Goal: Task Accomplishment & Management: Manage account settings

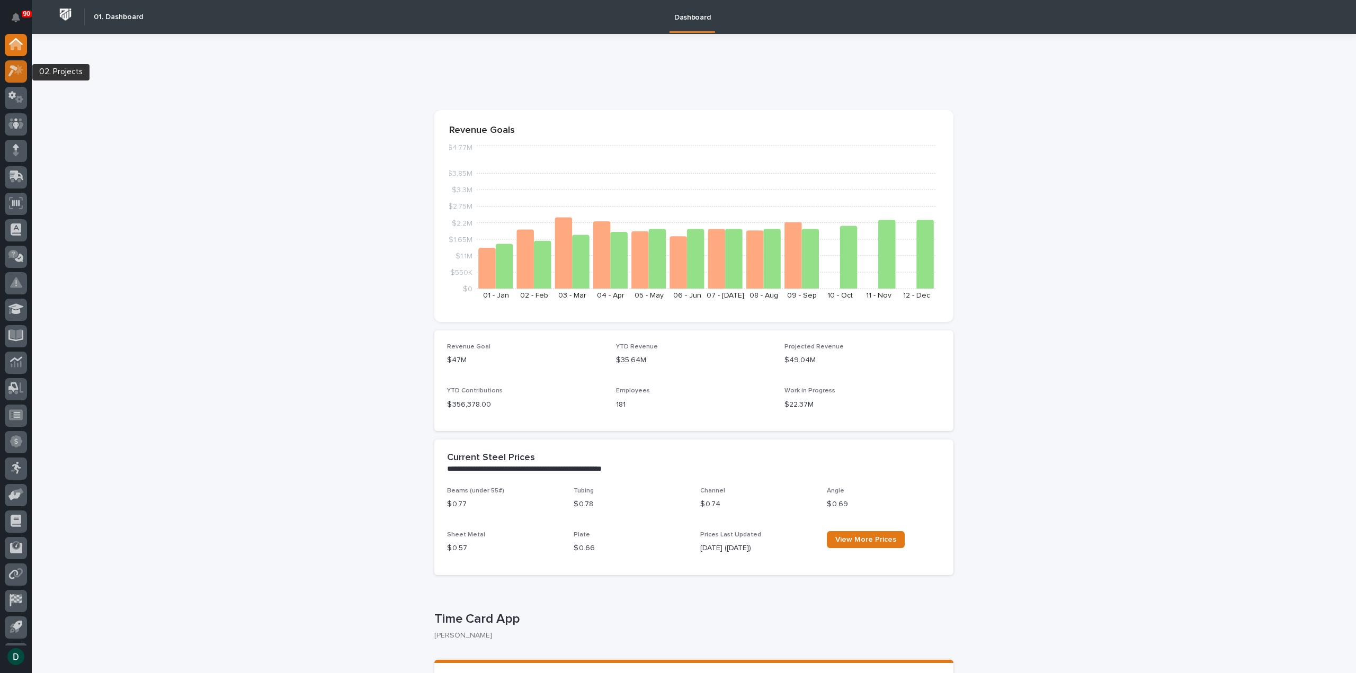
click at [19, 73] on icon at bounding box center [18, 70] width 9 height 11
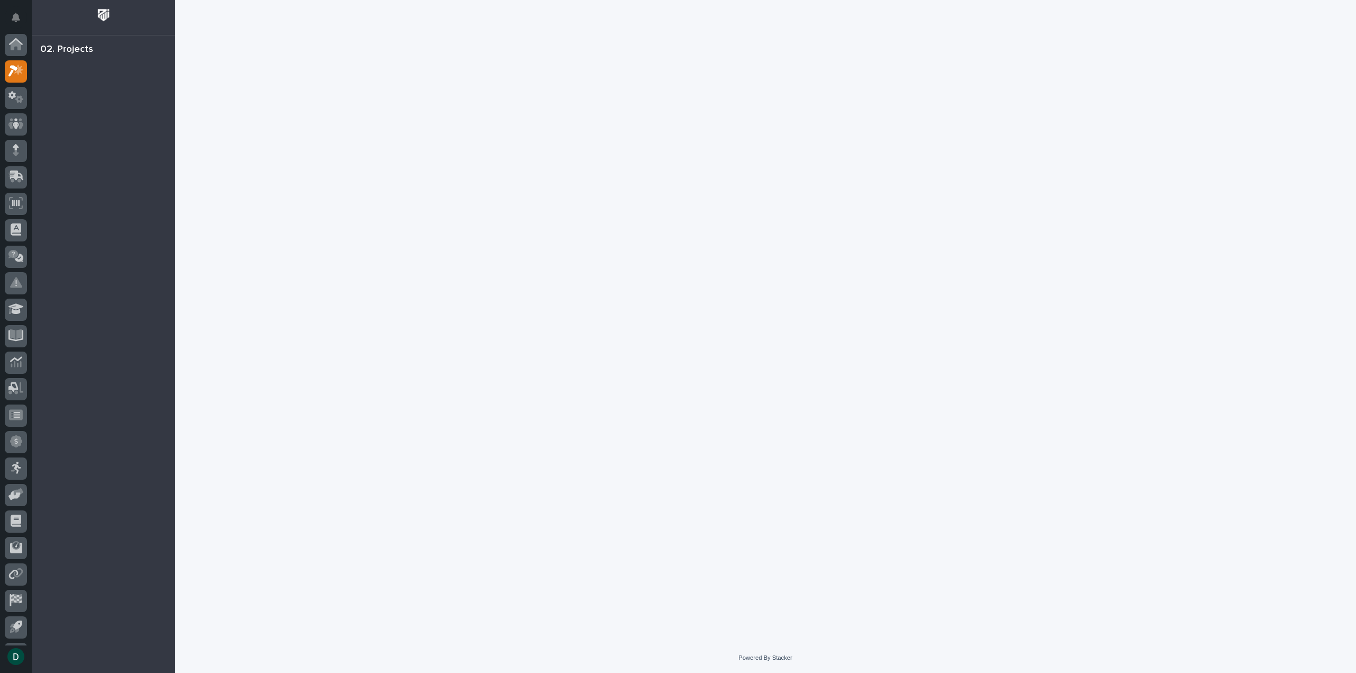
scroll to position [23, 0]
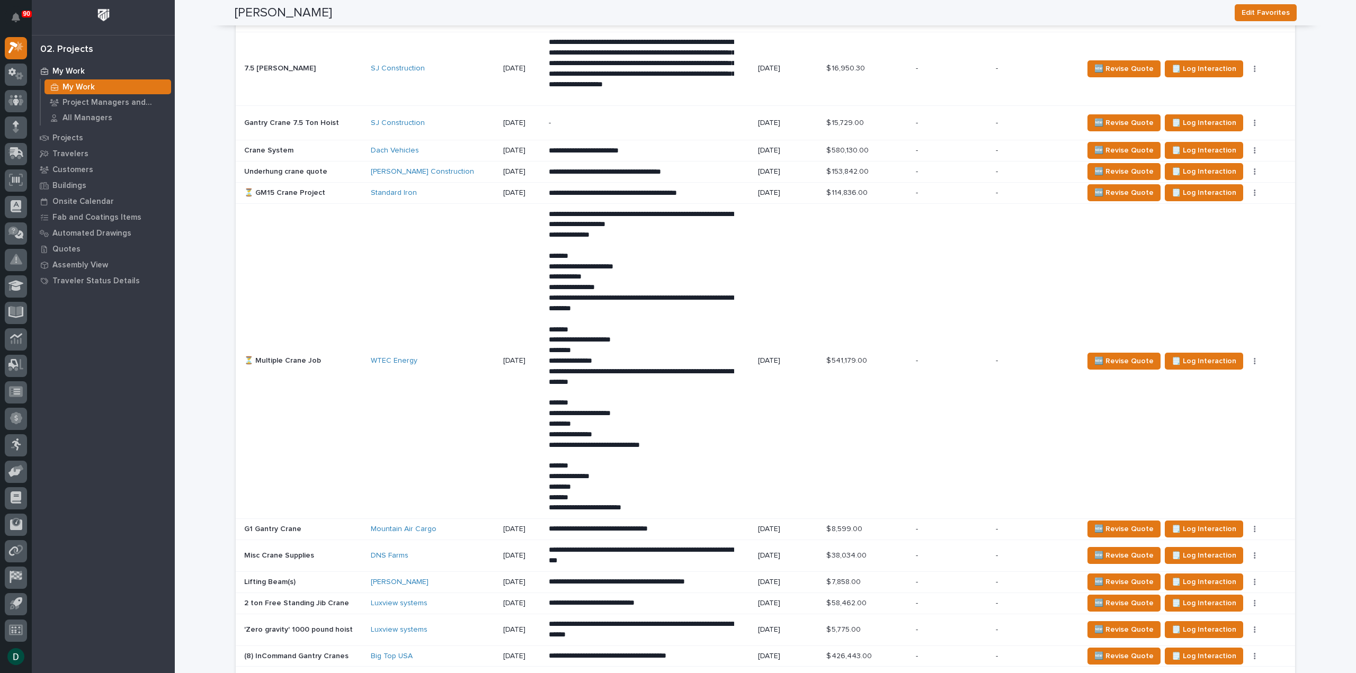
scroll to position [1960, 0]
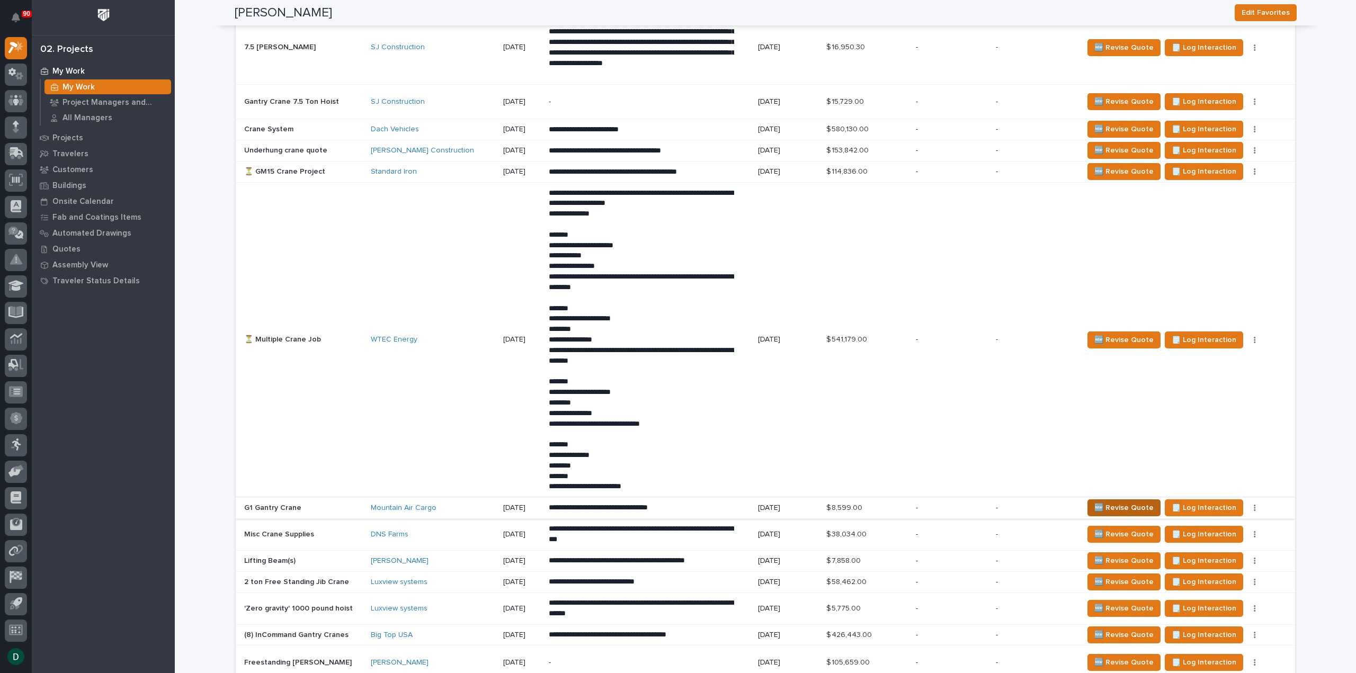
click at [1116, 502] on span "🆕 Revise Quote" at bounding box center [1124, 508] width 59 height 13
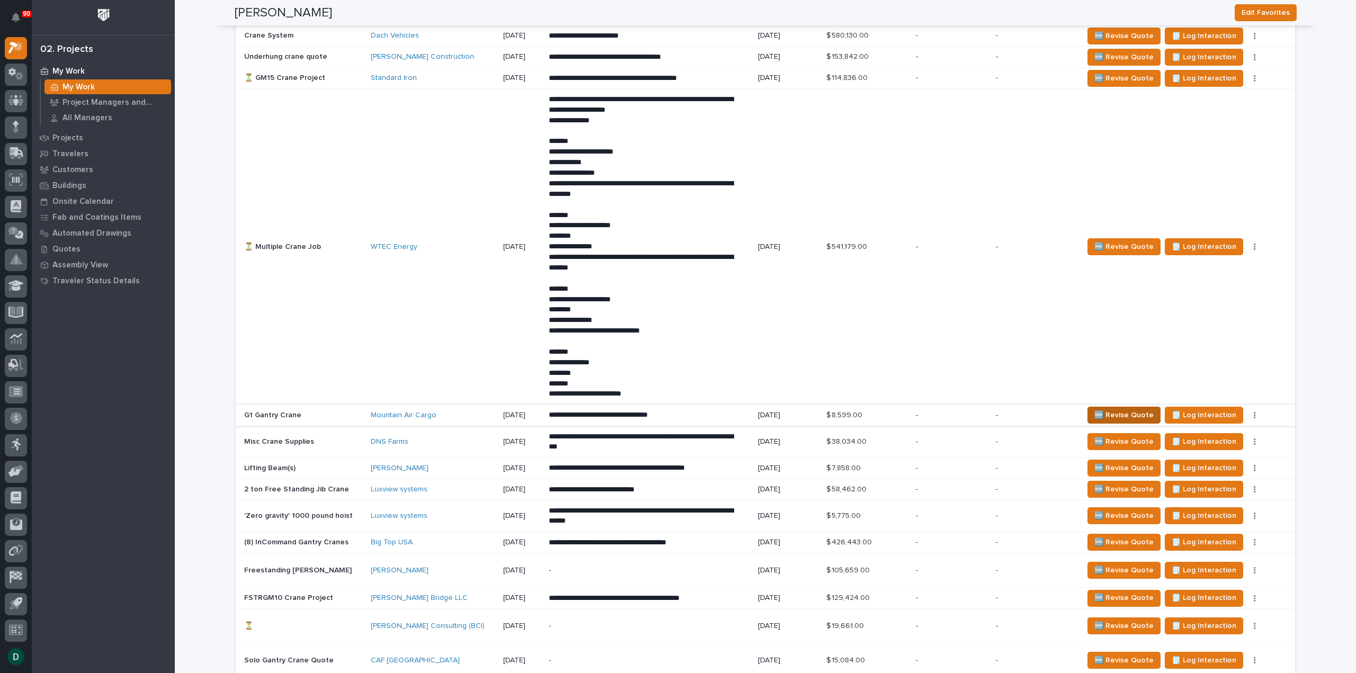
scroll to position [2013, 0]
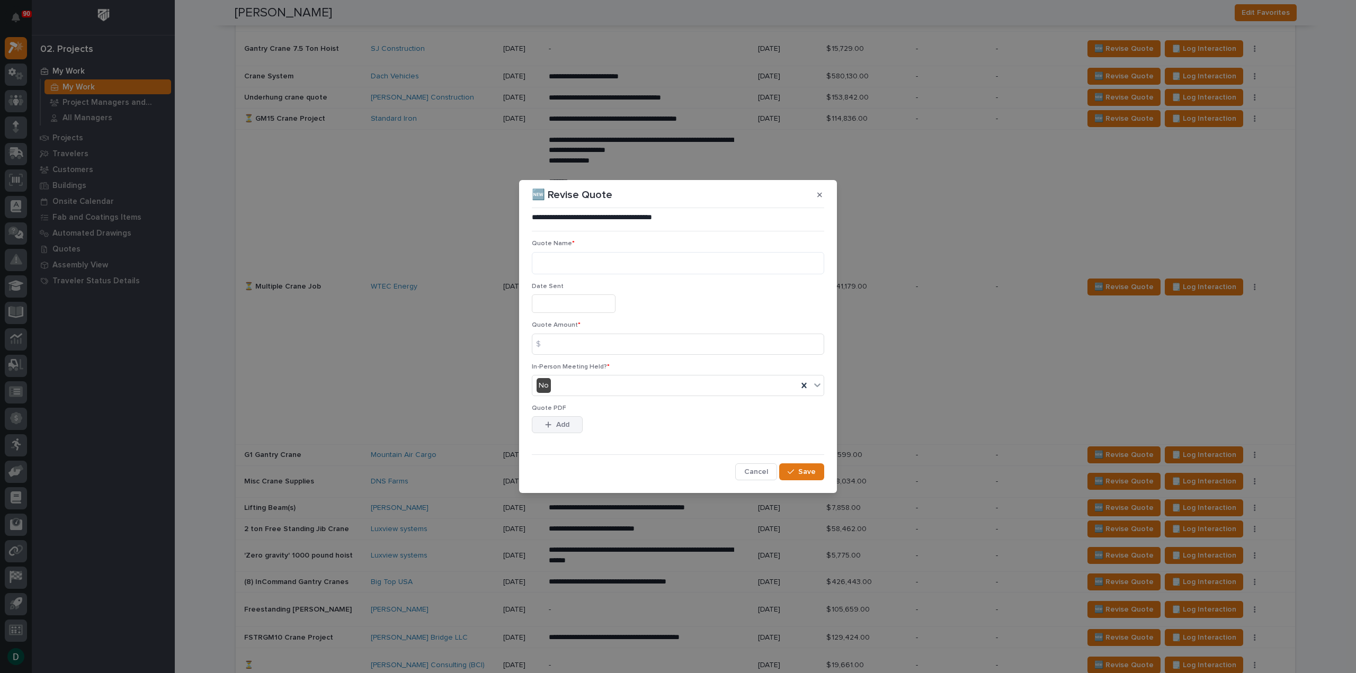
click at [555, 421] on button "Add" at bounding box center [557, 424] width 51 height 17
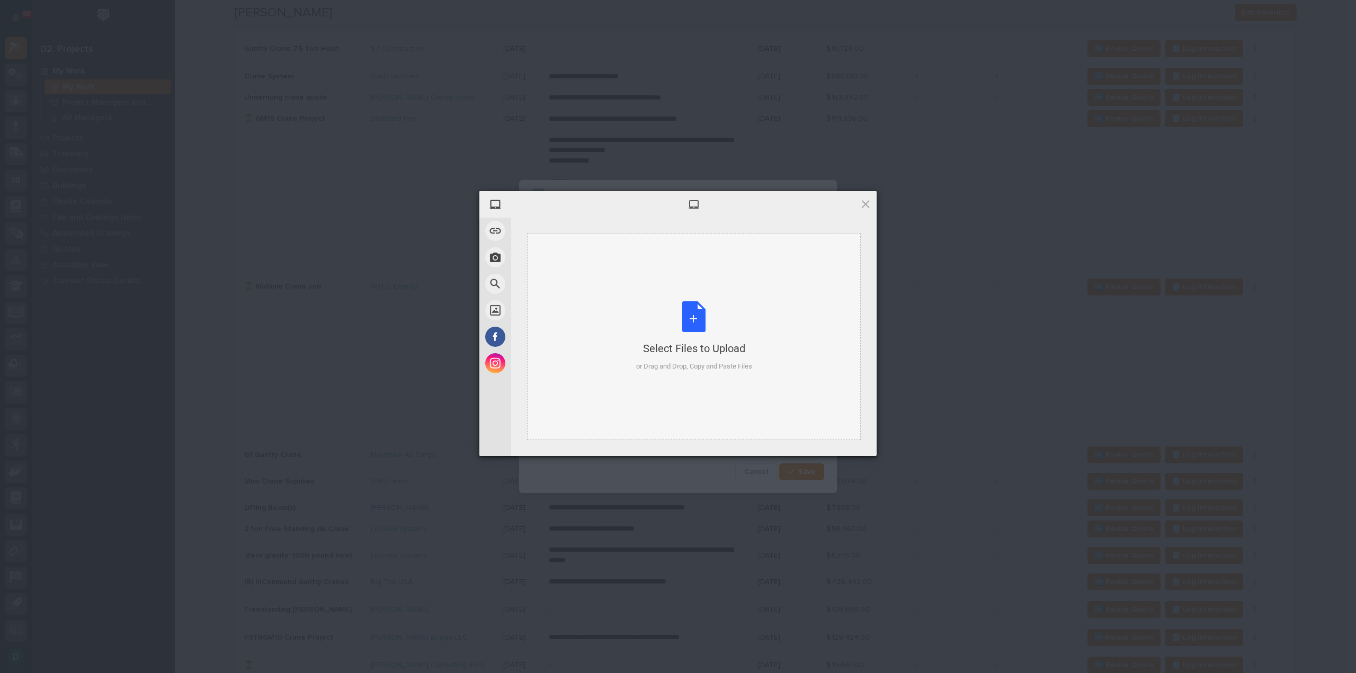
click at [691, 319] on div "Select Files to Upload or Drag and Drop, Copy and Paste Files" at bounding box center [694, 336] width 116 height 70
click at [838, 443] on span "Upload 1" at bounding box center [845, 442] width 21 height 8
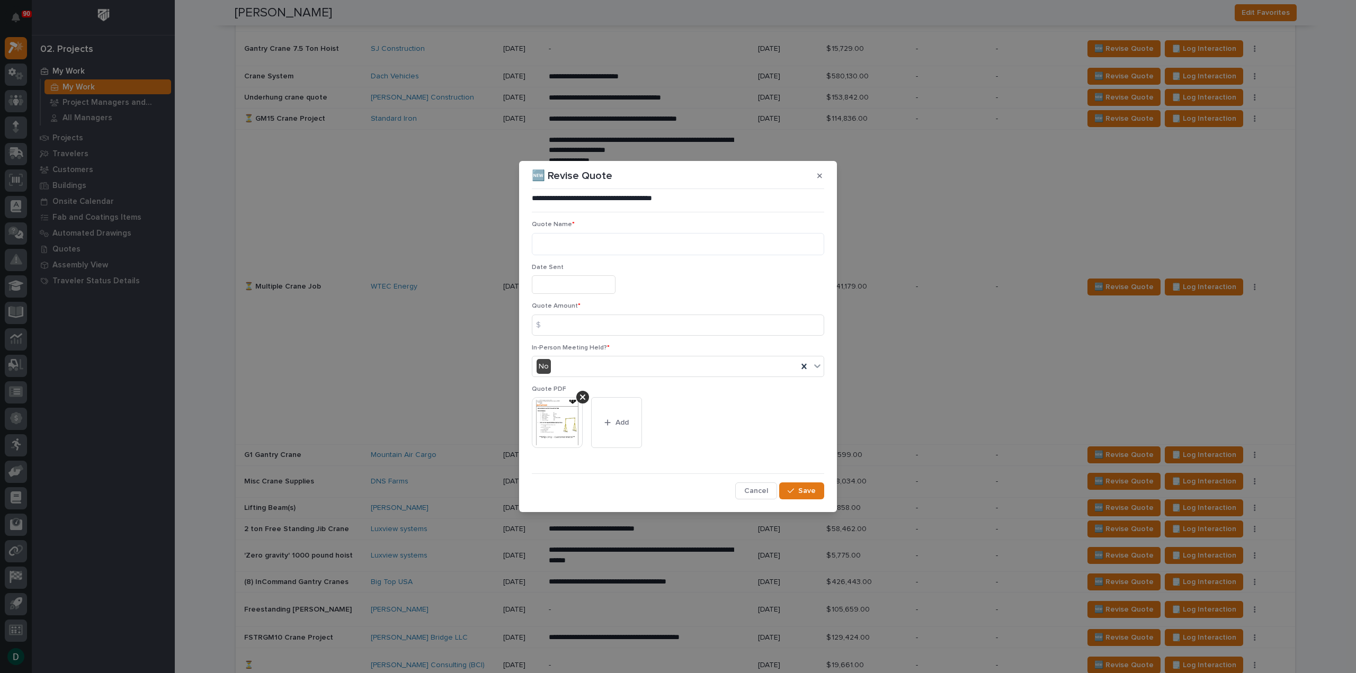
click at [572, 284] on input "text" at bounding box center [574, 285] width 84 height 19
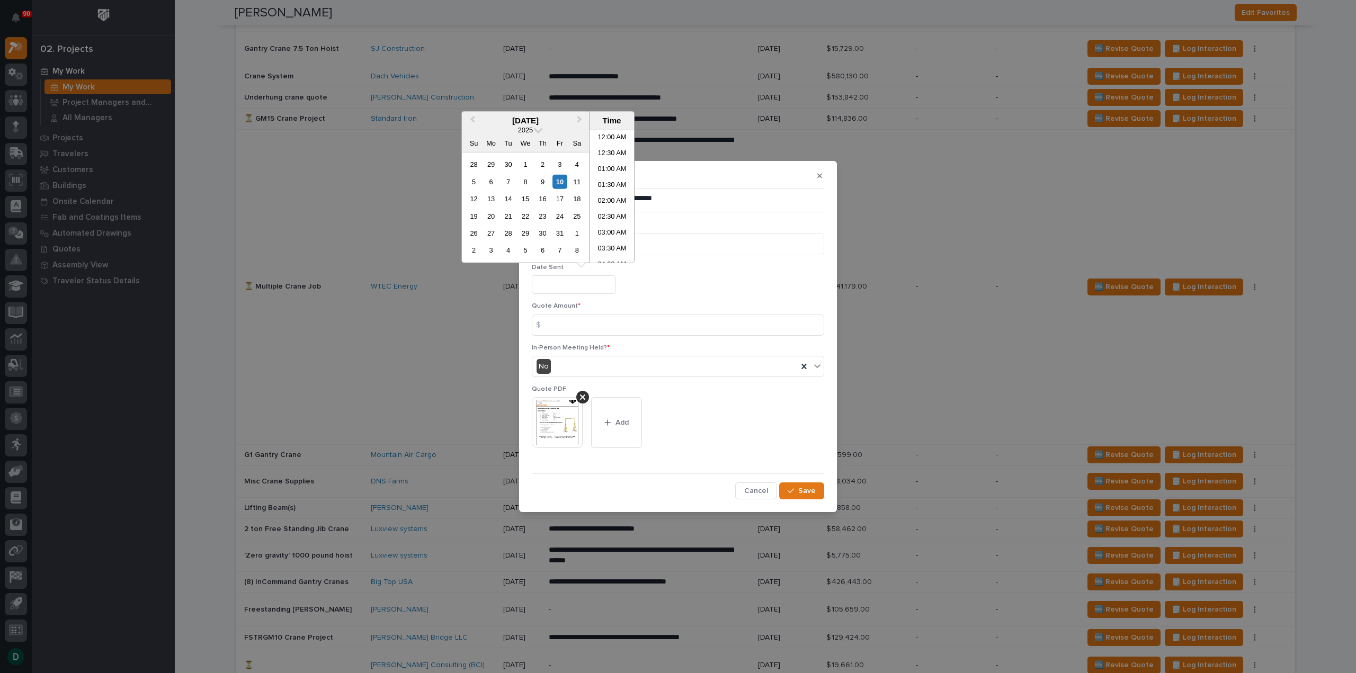
scroll to position [434, 0]
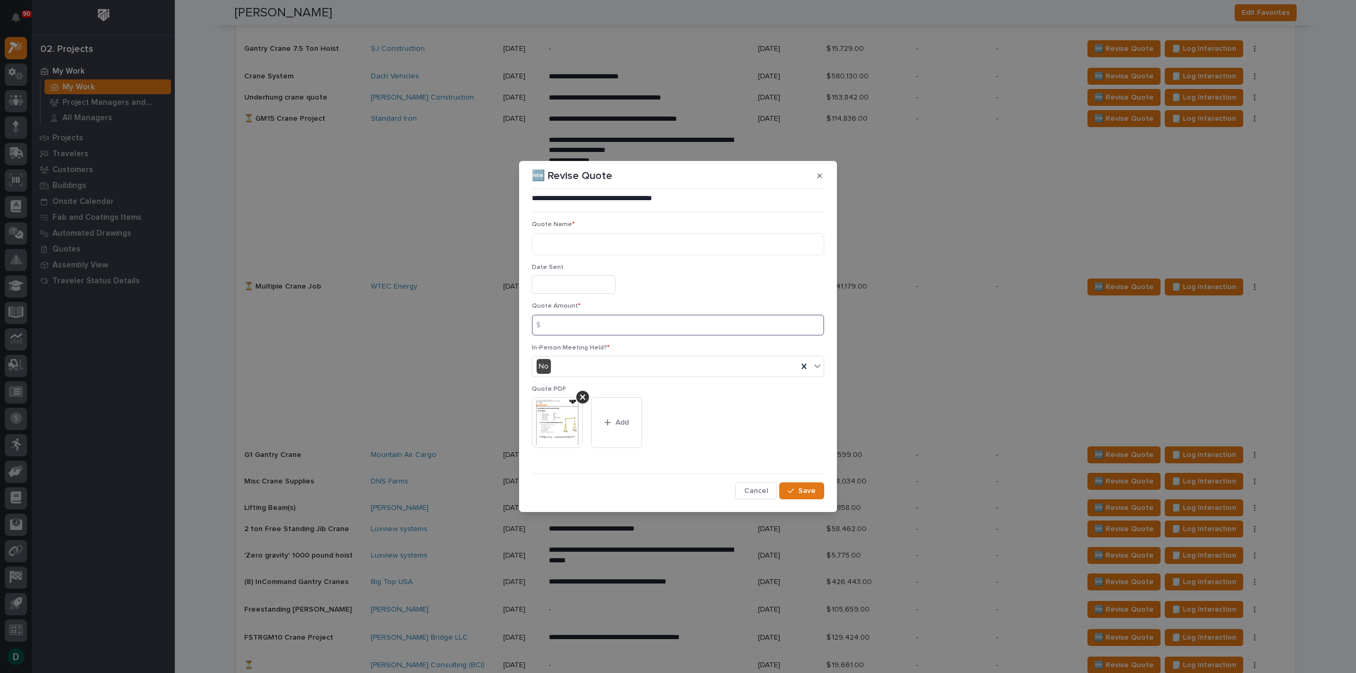
click at [573, 325] on input at bounding box center [678, 325] width 292 height 21
type input "8671"
click at [552, 235] on textarea at bounding box center [678, 244] width 292 height 22
type textarea "**"
click at [592, 289] on input "text" at bounding box center [574, 285] width 84 height 19
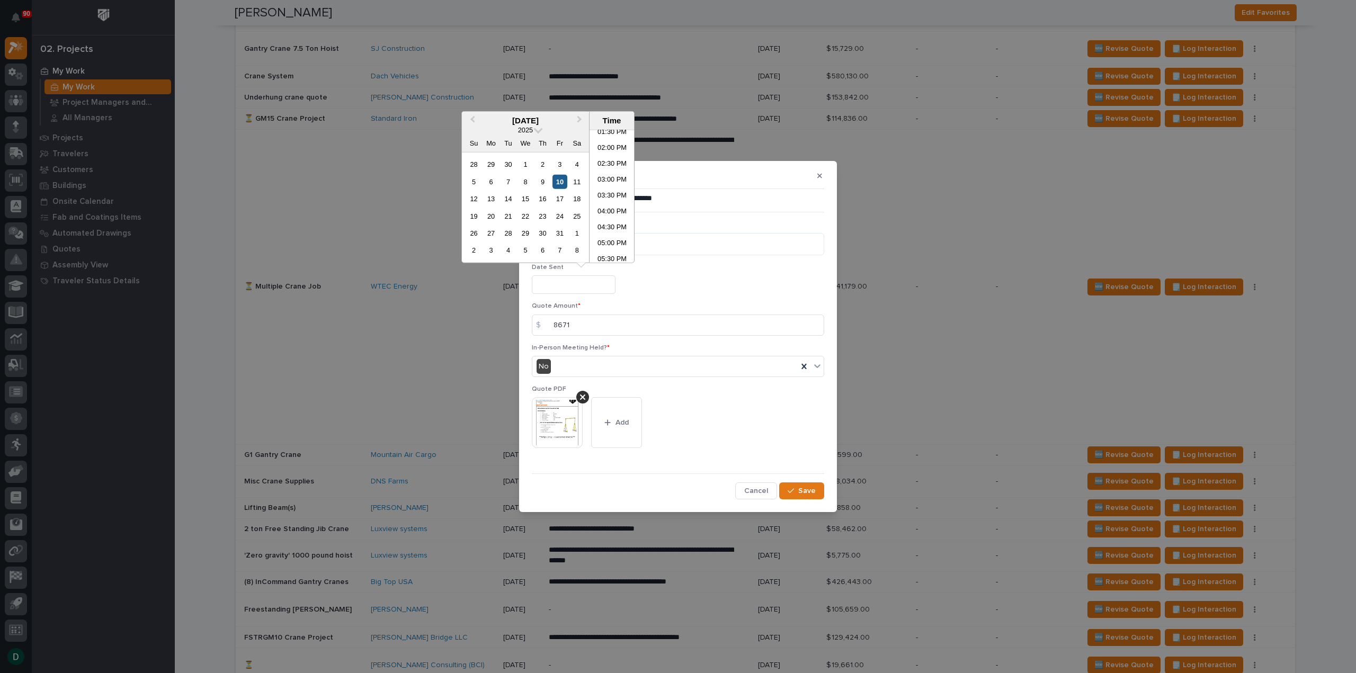
click at [564, 181] on div "10" at bounding box center [560, 181] width 14 height 14
type input "**********"
click at [810, 482] on div "**********" at bounding box center [678, 346] width 292 height 307
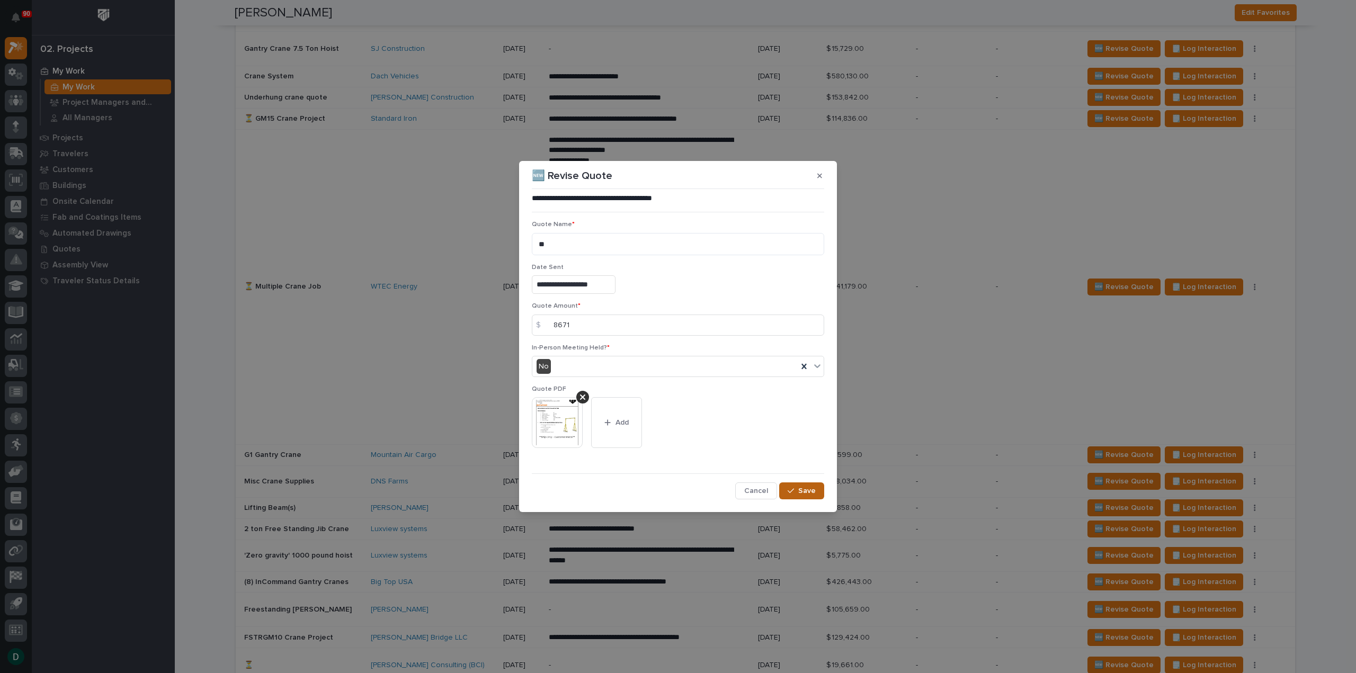
click at [814, 489] on span "Save" at bounding box center [806, 491] width 17 height 10
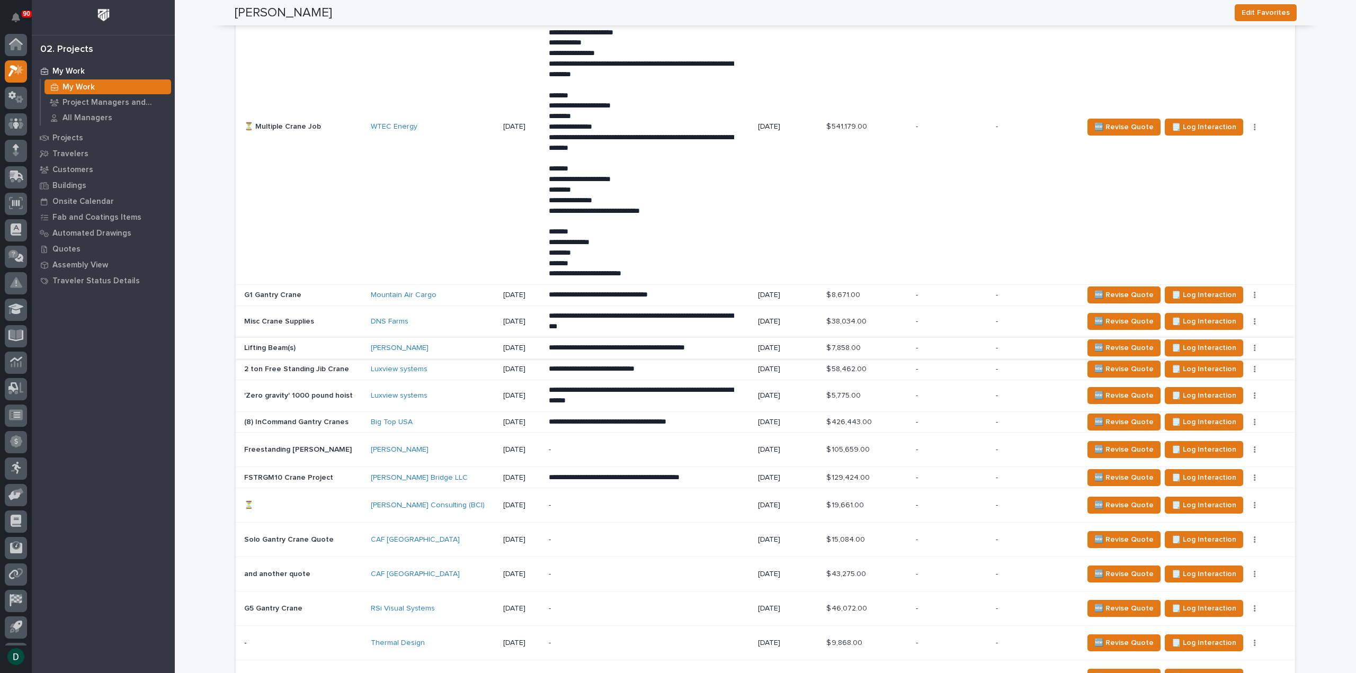
scroll to position [2225, 0]
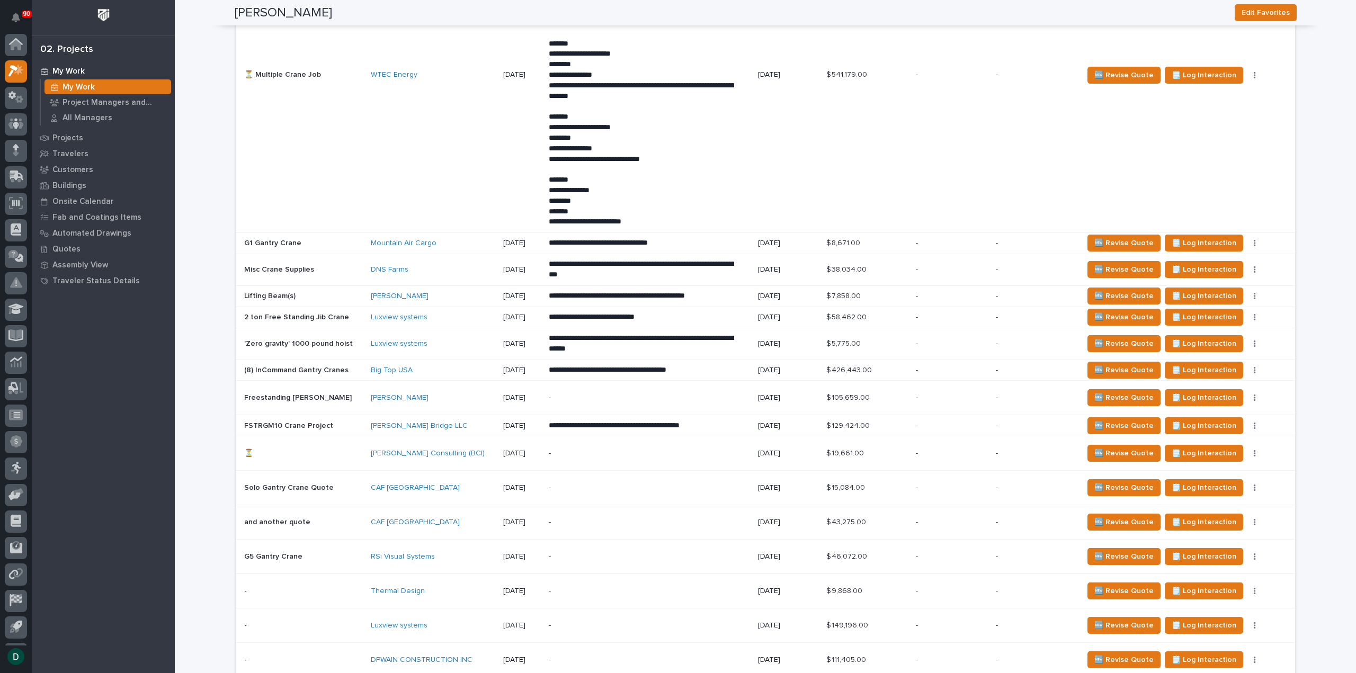
click at [347, 242] on p at bounding box center [303, 243] width 118 height 9
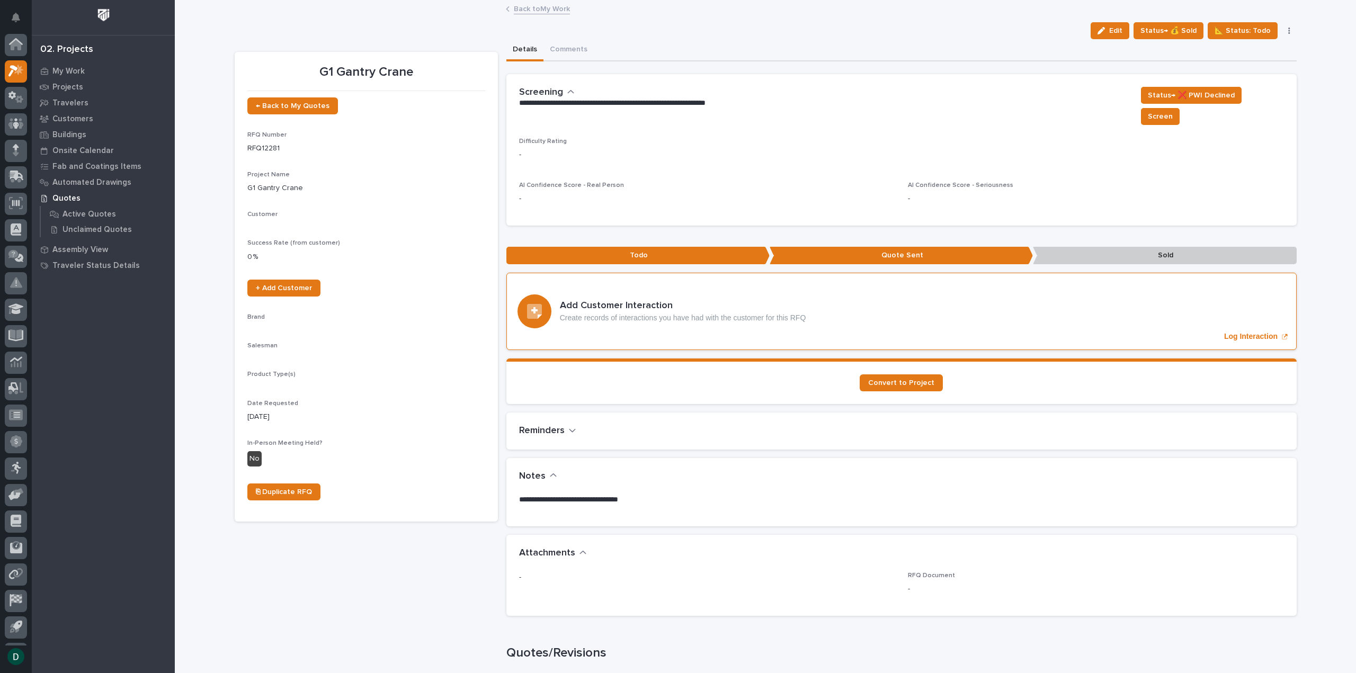
scroll to position [23, 0]
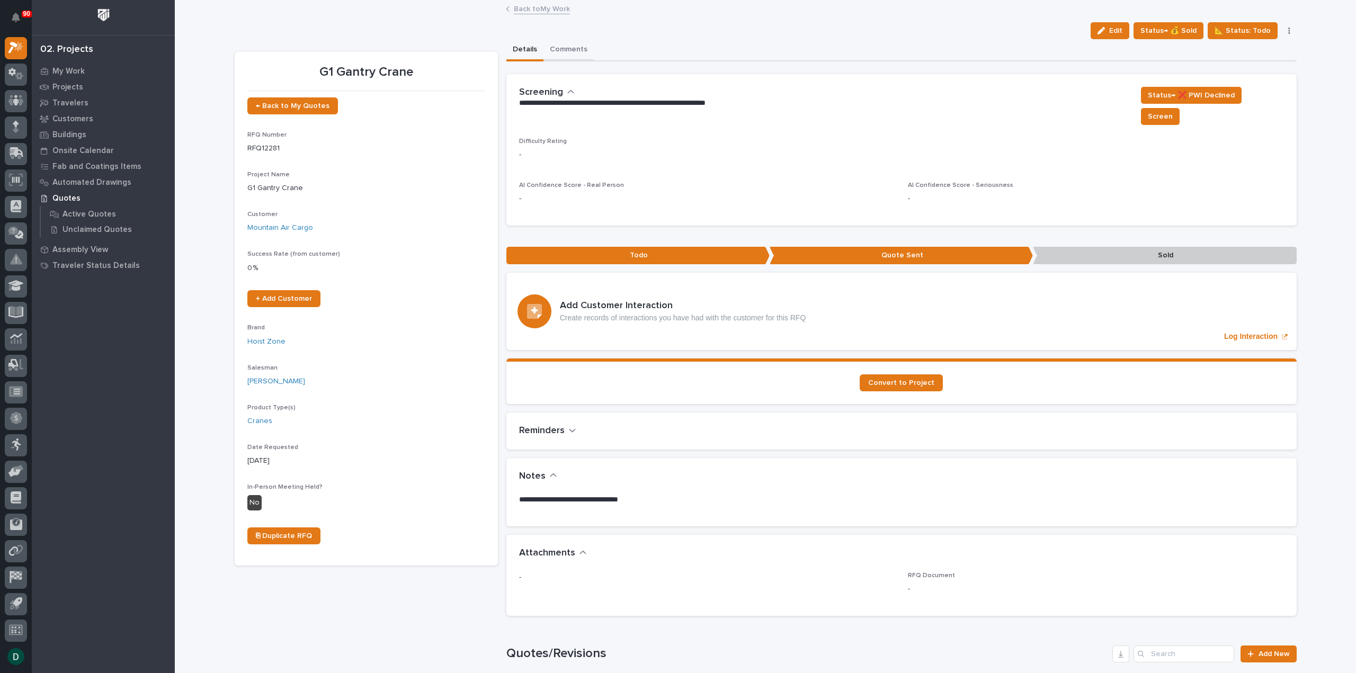
click at [570, 48] on button "Comments" at bounding box center [569, 50] width 50 height 22
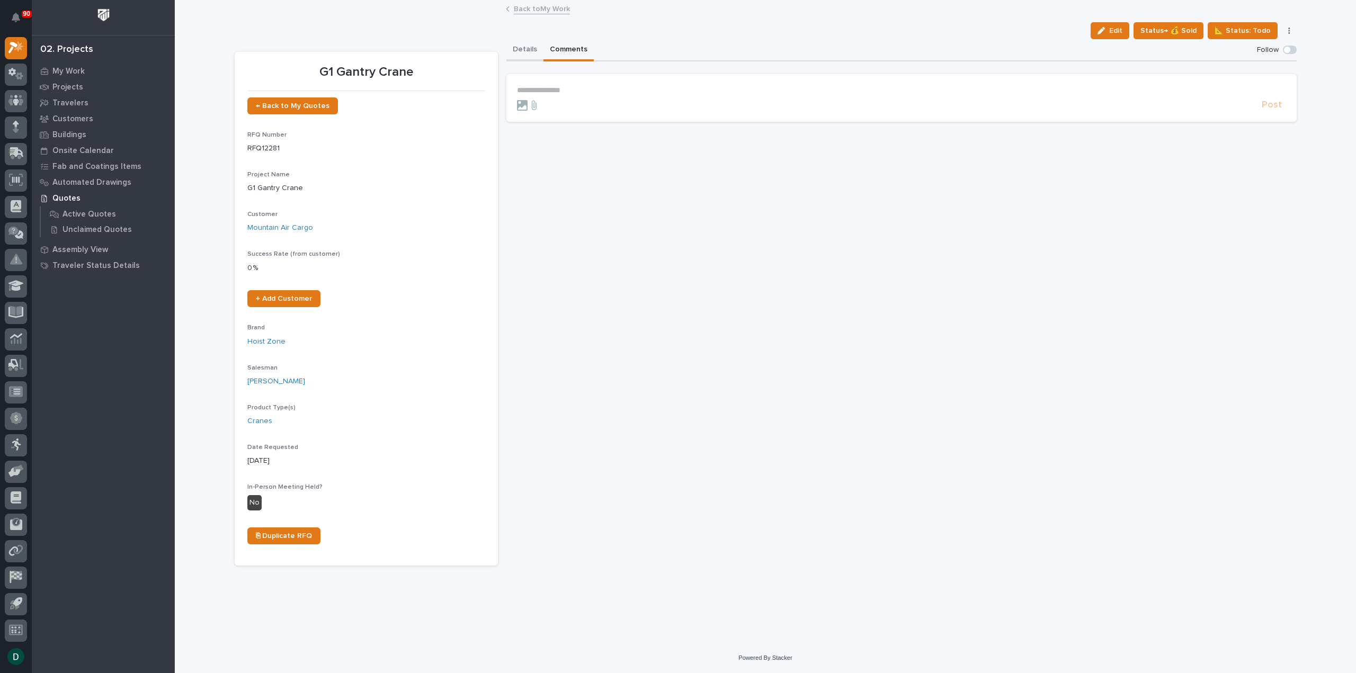
click at [526, 47] on button "Details" at bounding box center [525, 50] width 37 height 22
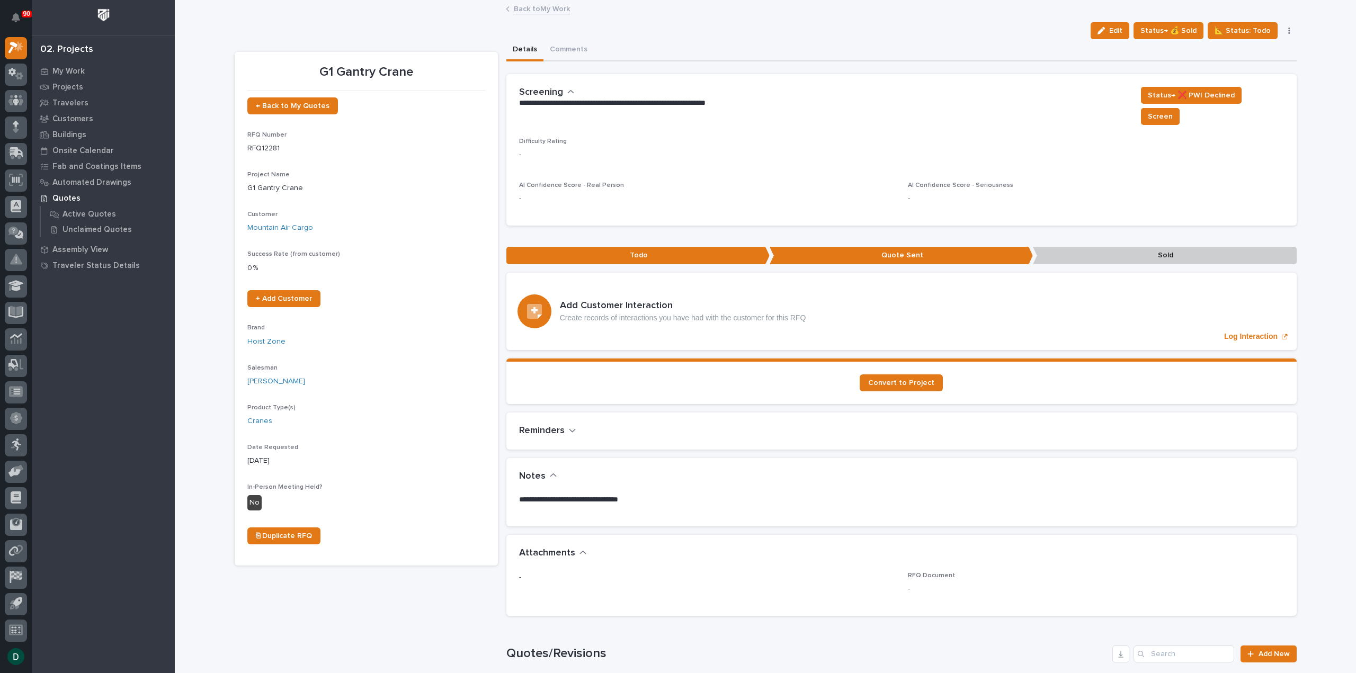
click at [536, 10] on link "Back to My Work" at bounding box center [542, 8] width 56 height 12
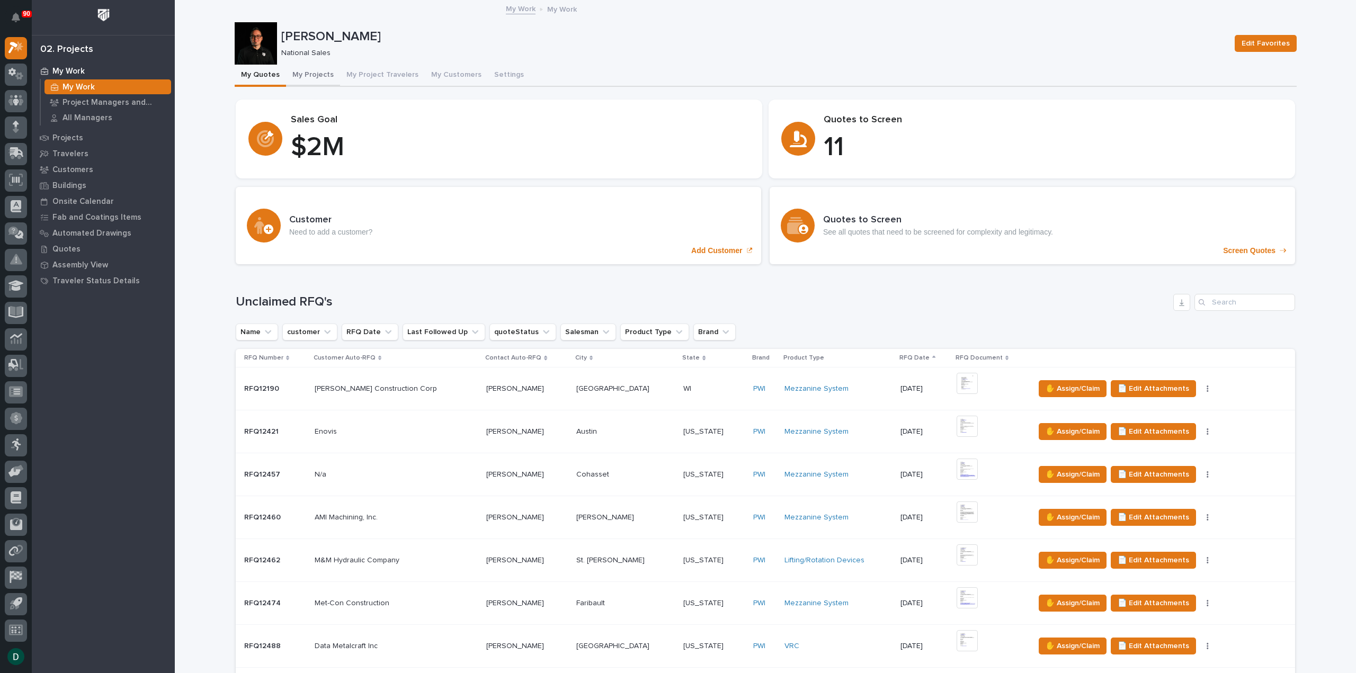
click at [314, 74] on button "My Projects" at bounding box center [313, 76] width 54 height 22
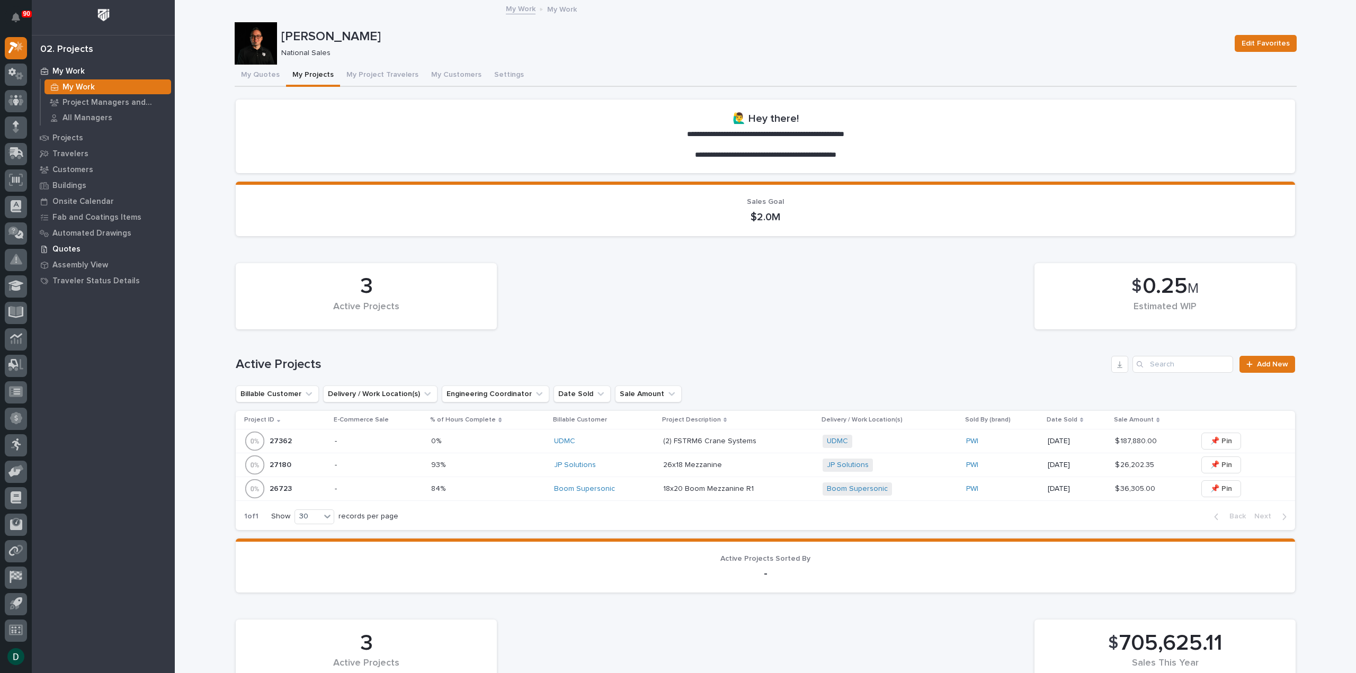
click at [69, 249] on p "Quotes" at bounding box center [66, 250] width 28 height 10
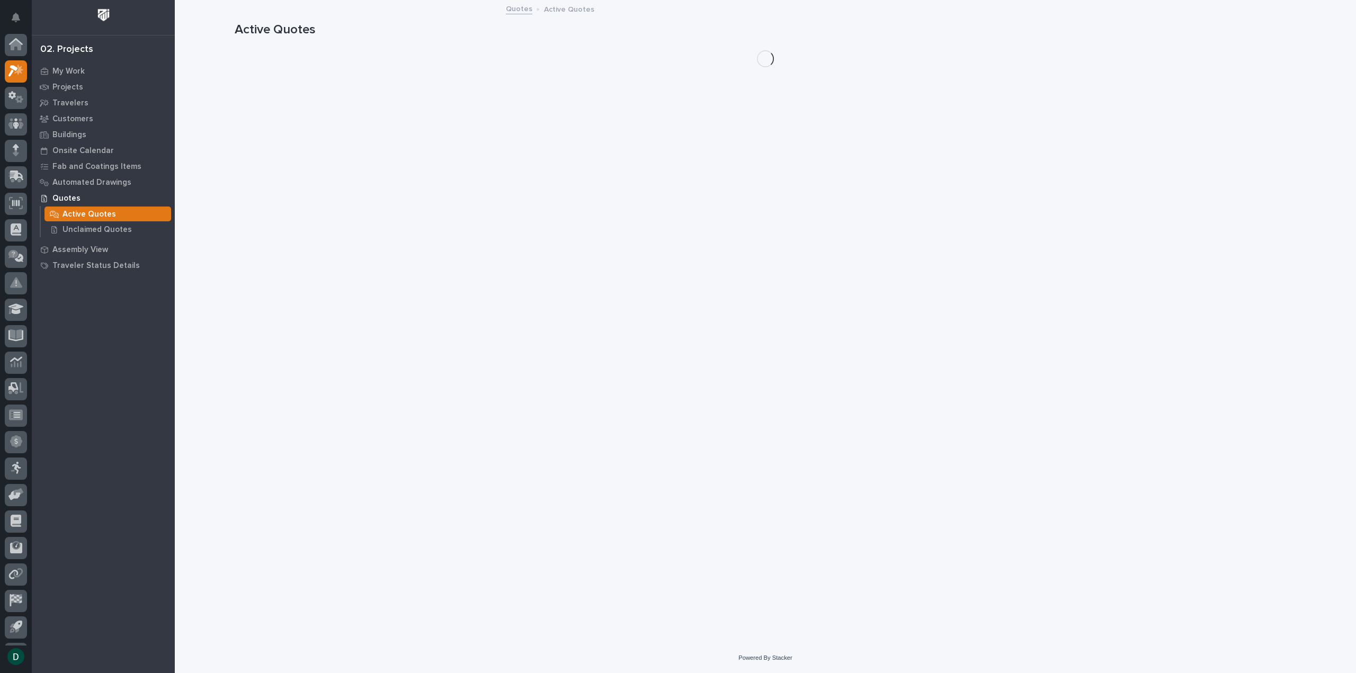
scroll to position [23, 0]
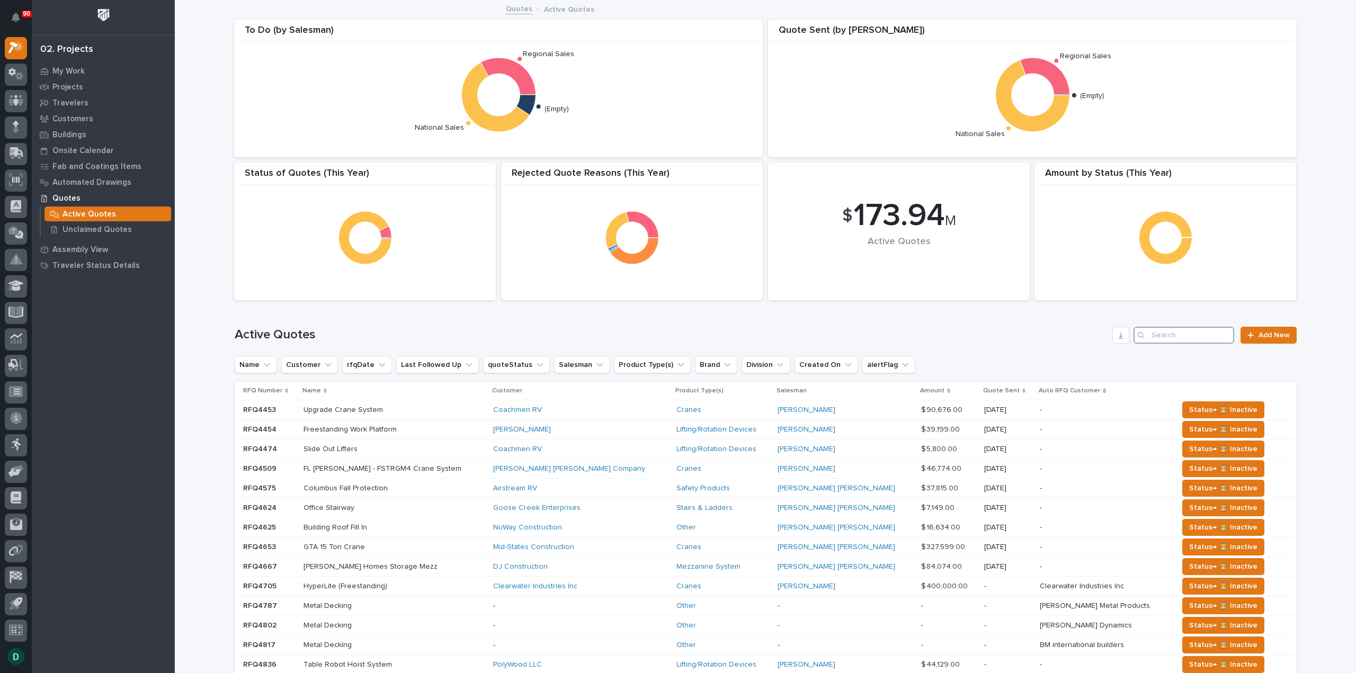
click at [1181, 338] on input "Search" at bounding box center [1184, 335] width 101 height 17
click at [597, 365] on icon "Salesman" at bounding box center [600, 365] width 6 height 4
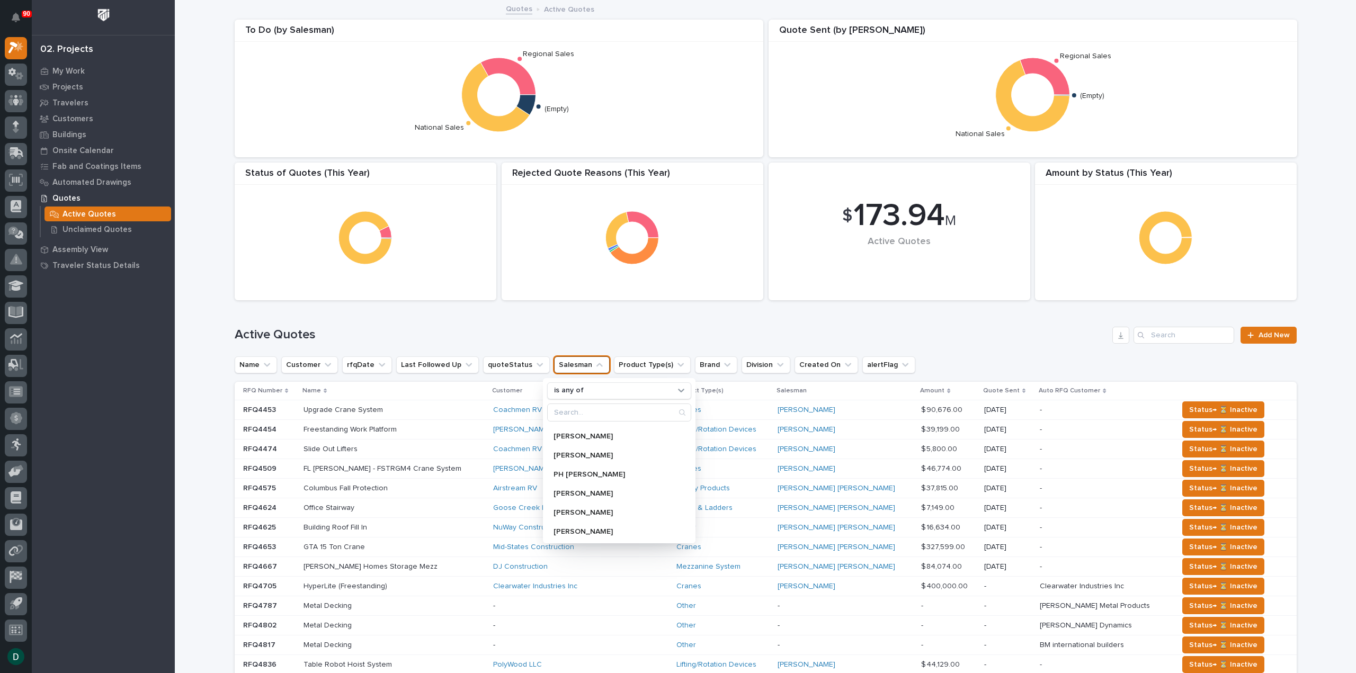
scroll to position [795, 0]
click at [481, 324] on div "Active Quotes Add New" at bounding box center [766, 331] width 1062 height 51
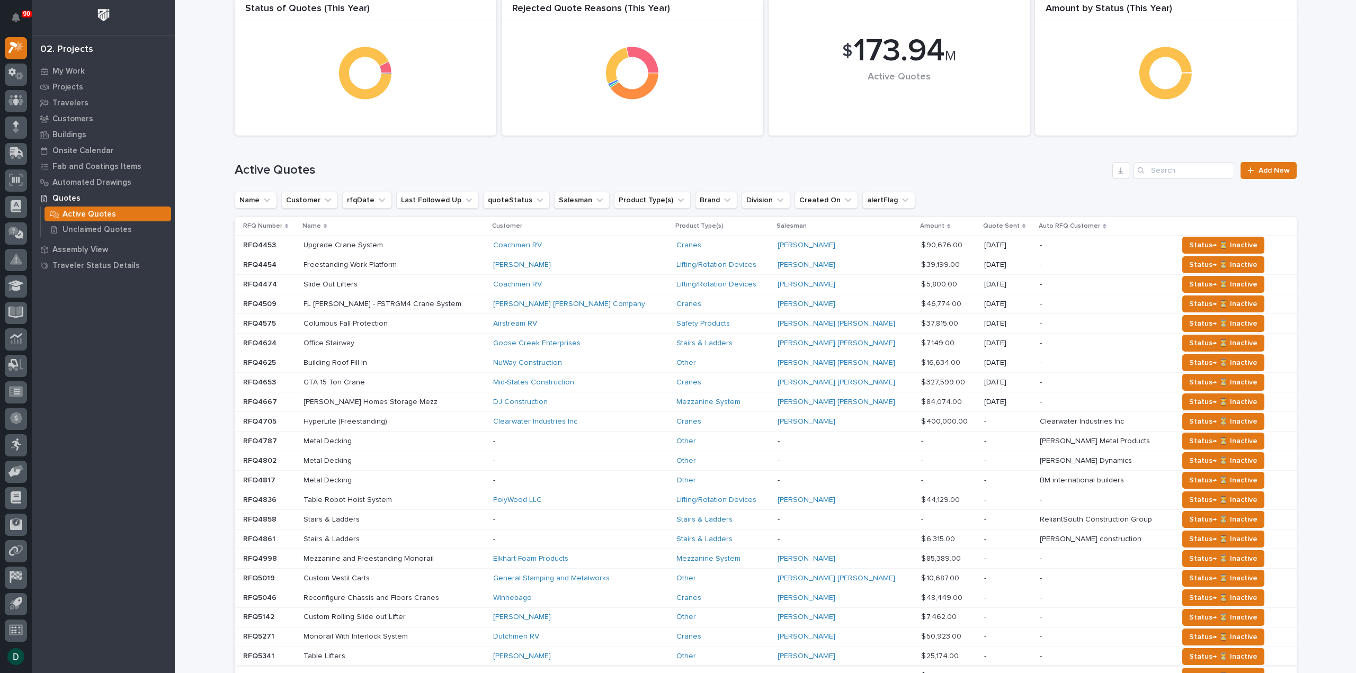
scroll to position [0, 0]
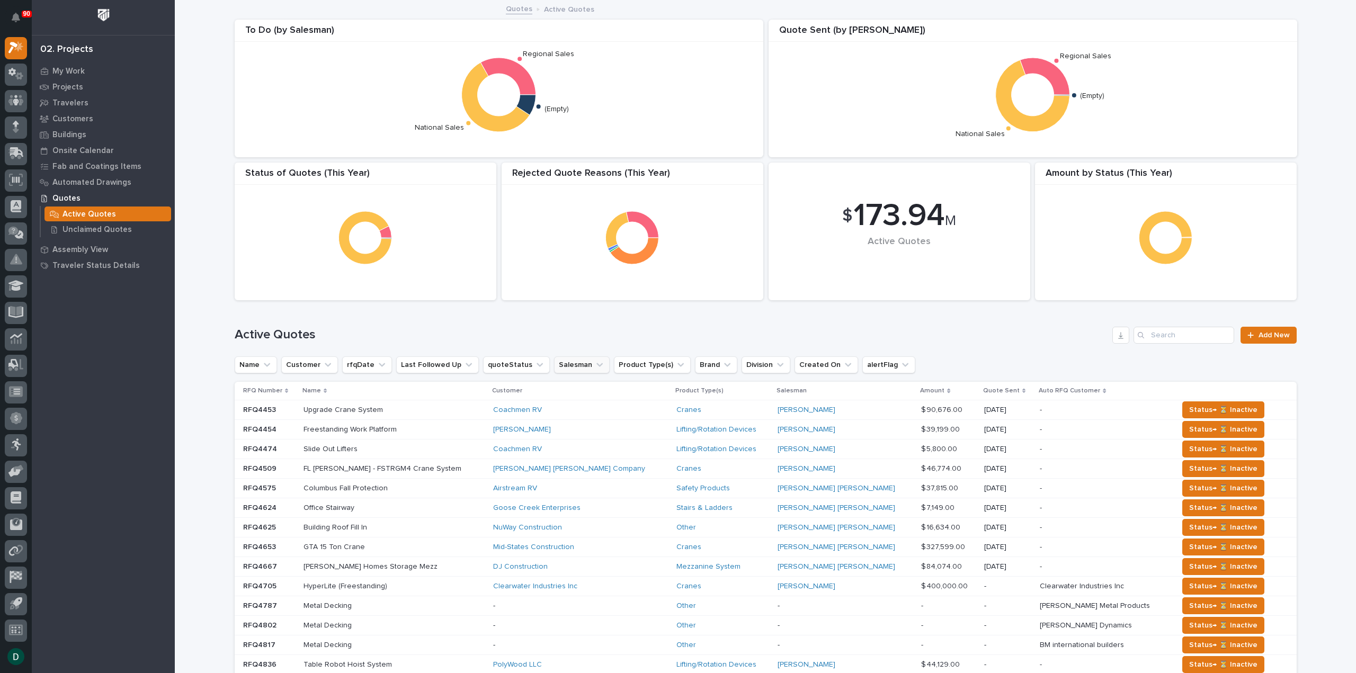
click at [597, 365] on icon "Salesman" at bounding box center [600, 365] width 6 height 4
type input "roa"
click at [592, 425] on div "Roark Jones" at bounding box center [615, 433] width 136 height 17
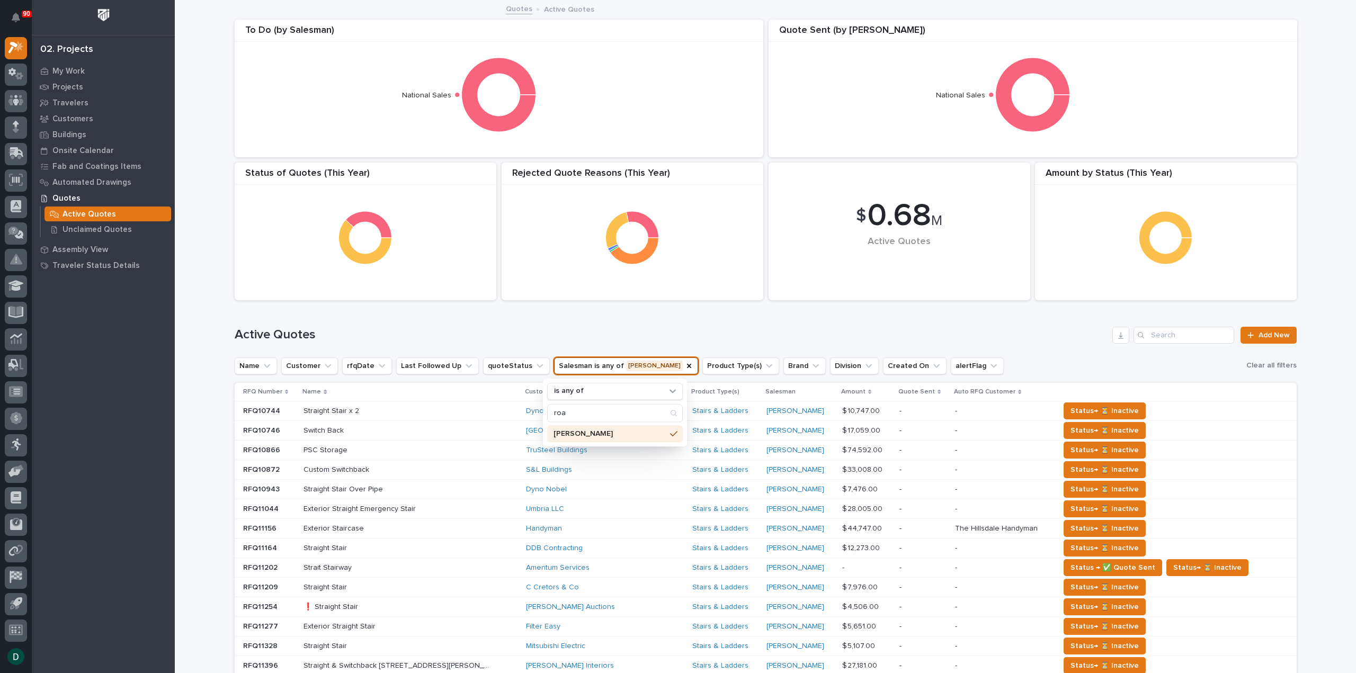
click at [769, 334] on h1 "Active Quotes" at bounding box center [672, 334] width 874 height 15
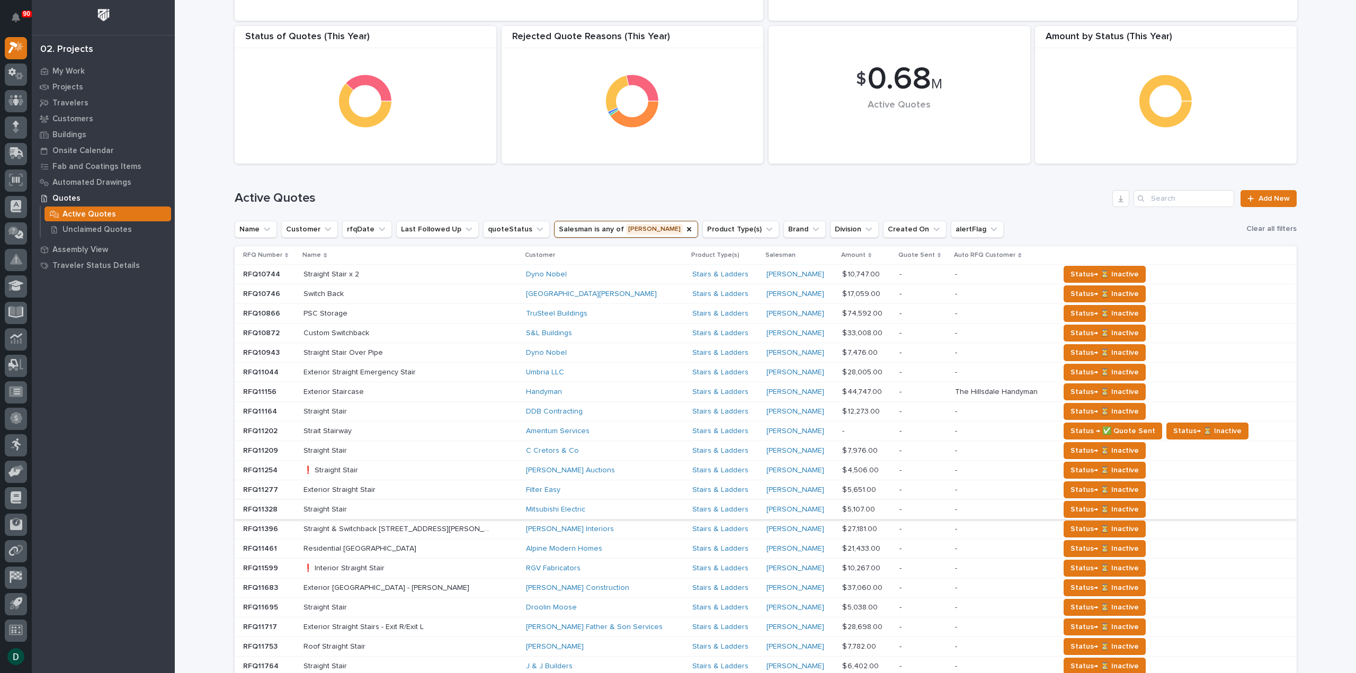
scroll to position [159, 0]
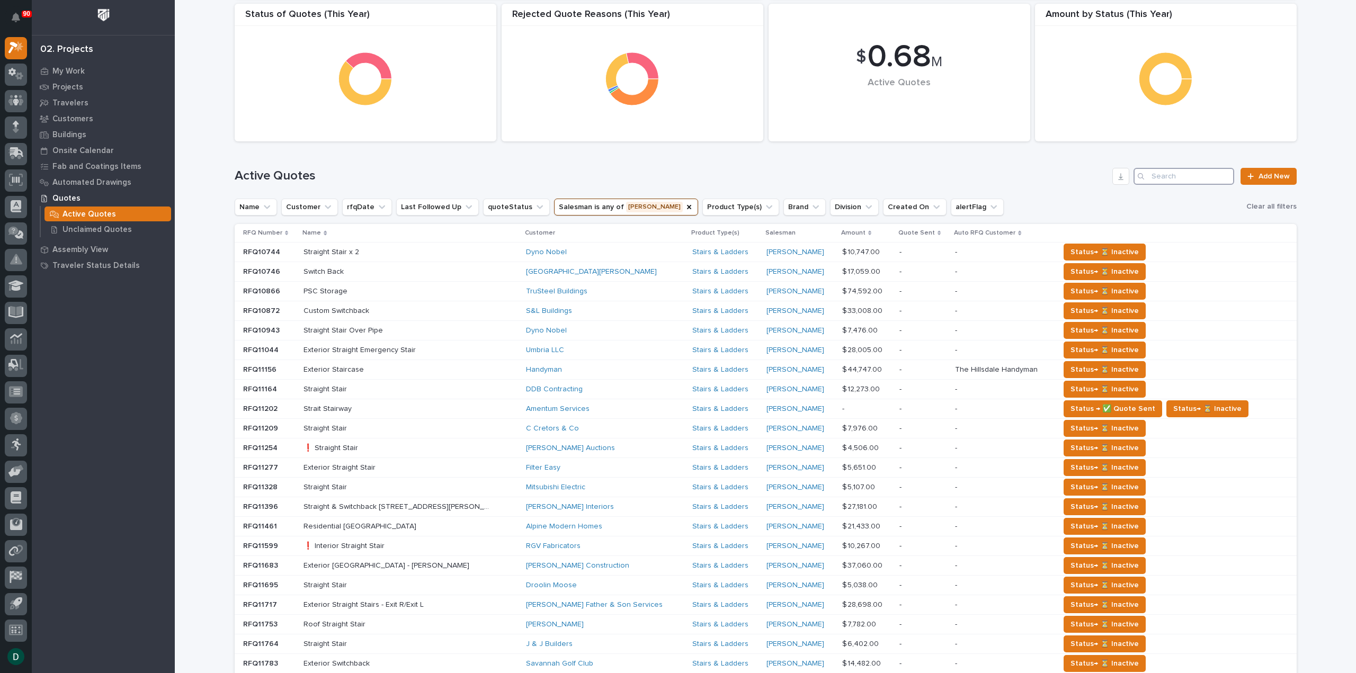
click at [1176, 174] on input "Search" at bounding box center [1184, 176] width 101 height 17
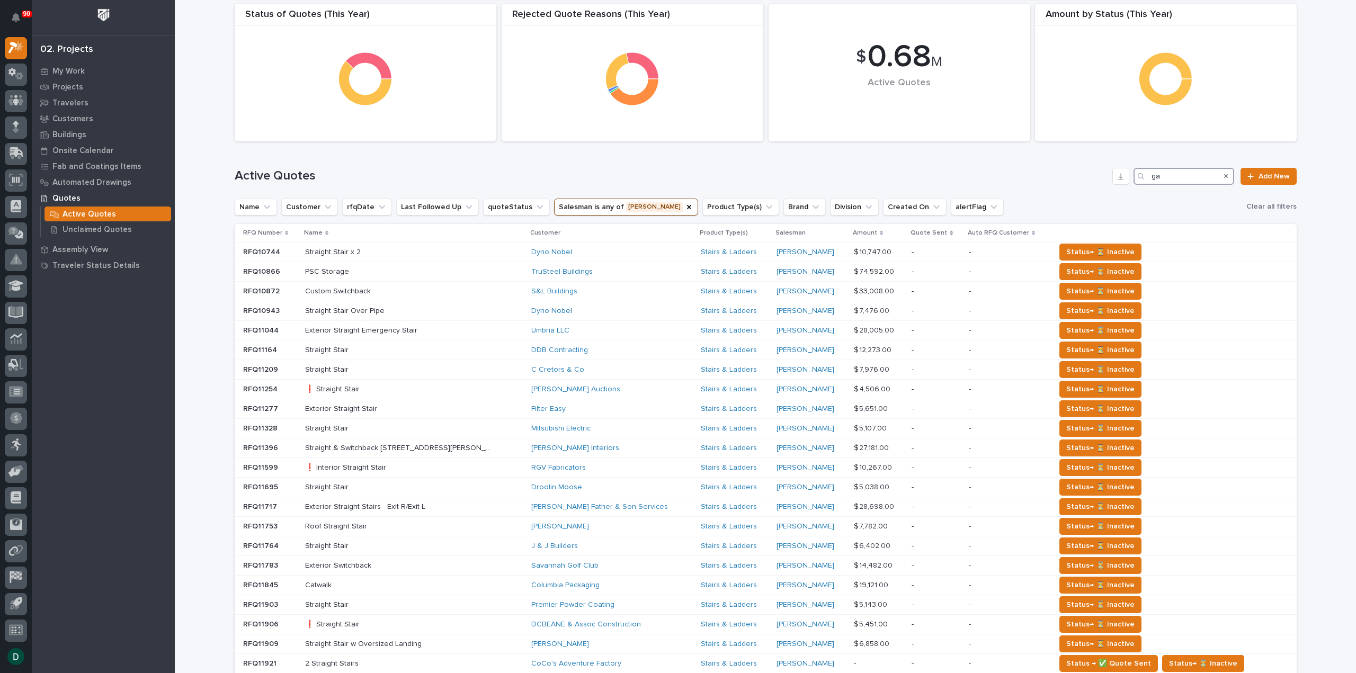
scroll to position [101, 0]
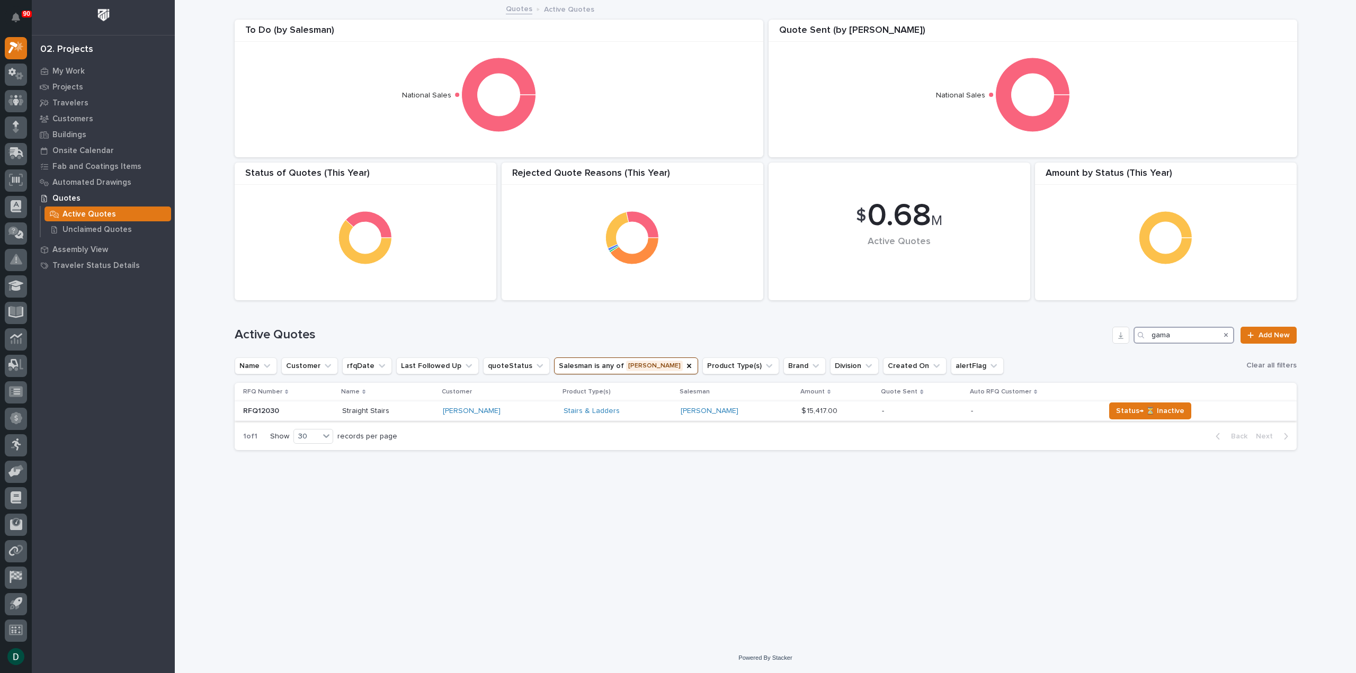
type input "gama"
click at [318, 412] on p at bounding box center [288, 411] width 91 height 9
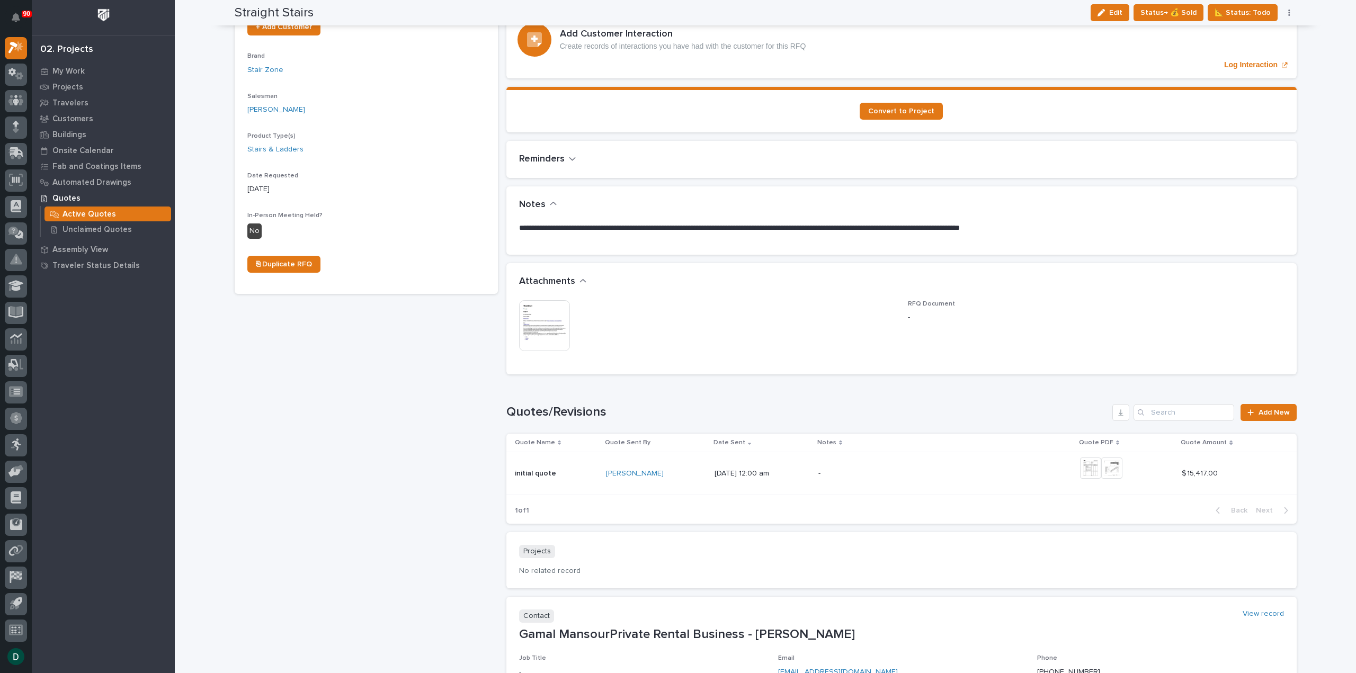
scroll to position [371, 0]
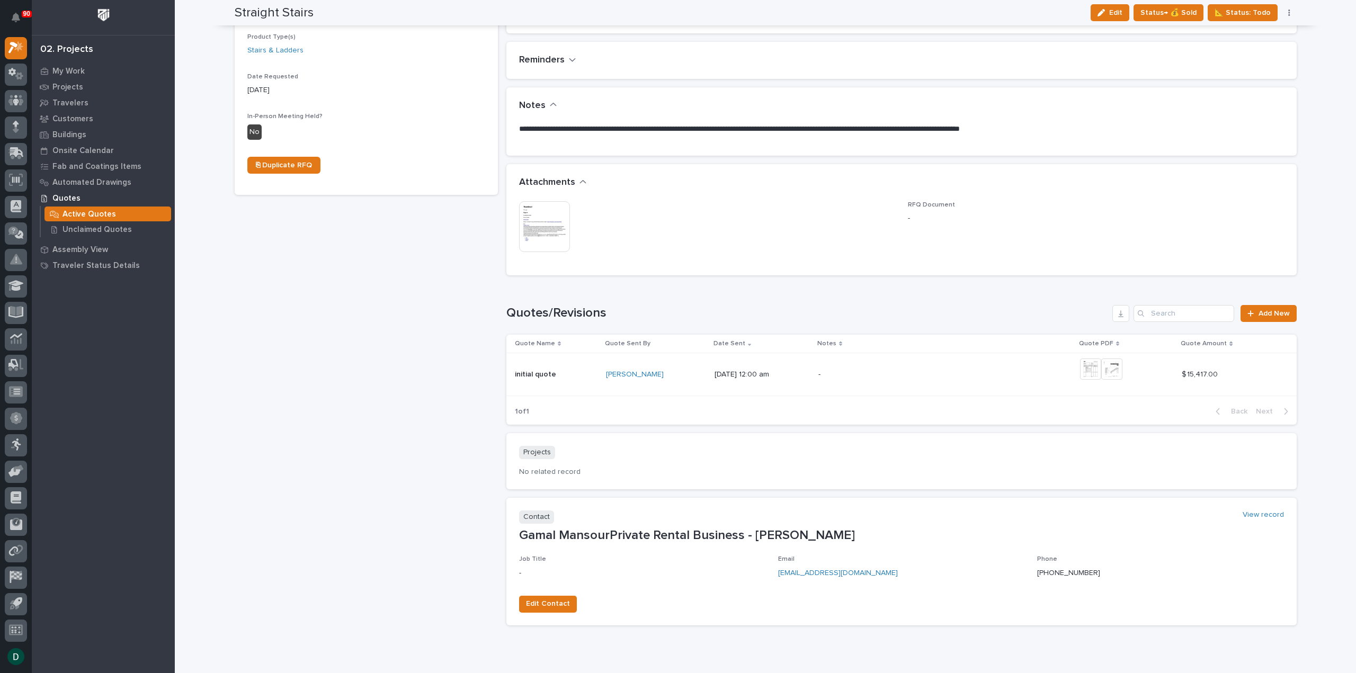
click at [589, 358] on td "initial quote initial quote" at bounding box center [554, 374] width 95 height 43
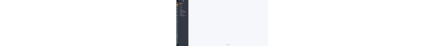
scroll to position [23, 0]
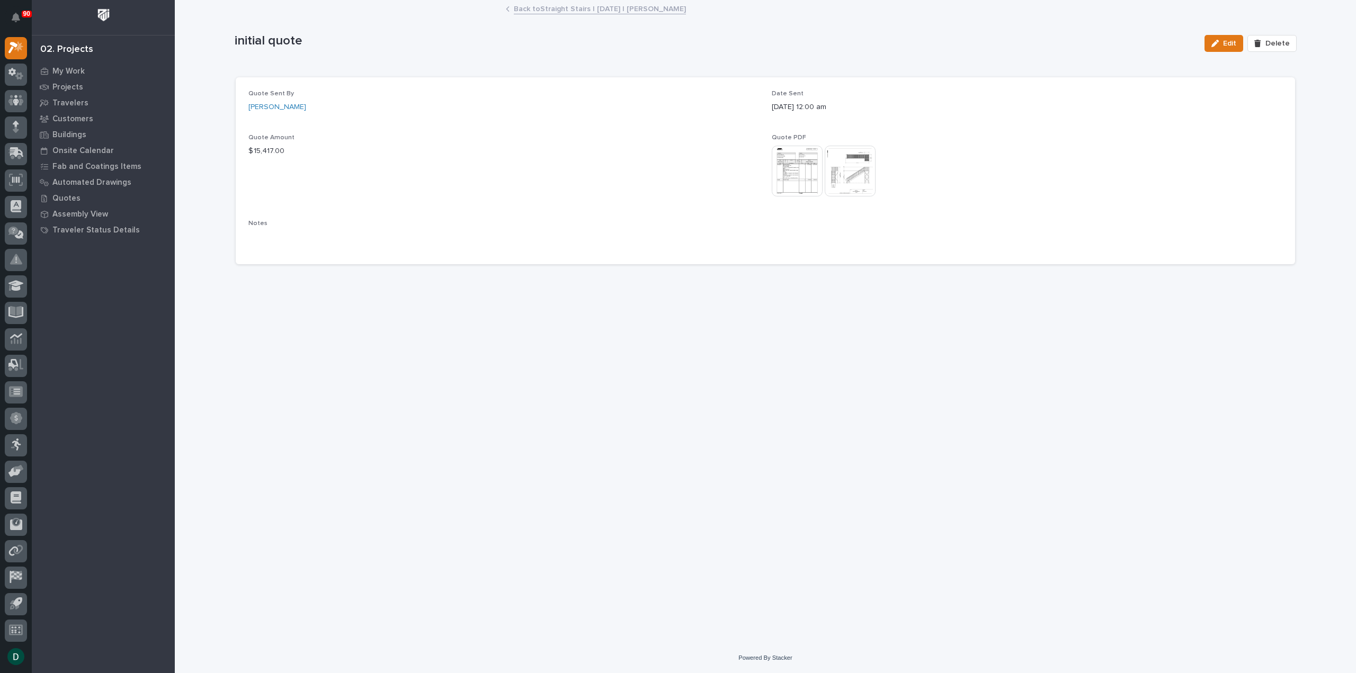
click at [799, 166] on img at bounding box center [797, 171] width 51 height 51
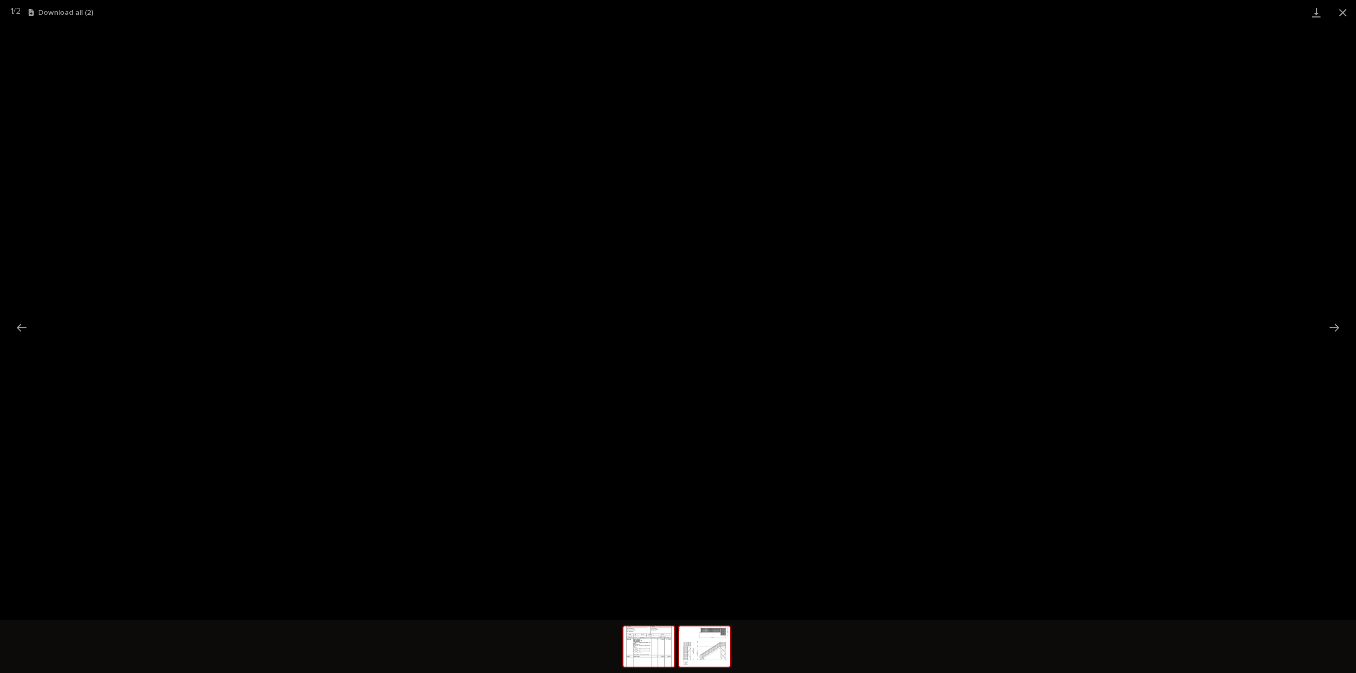
click at [707, 638] on img at bounding box center [704, 647] width 51 height 40
